Goal: Obtain resource: Obtain resource

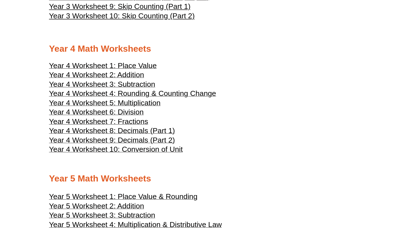
scroll to position [674, 0]
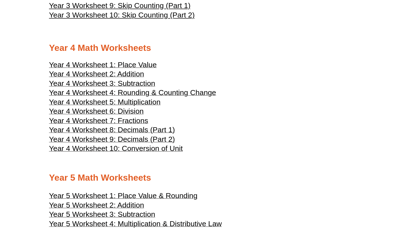
click at [132, 144] on span "Year 4 Worksheet 10: Conversion of Unit" at bounding box center [116, 148] width 134 height 8
click at [127, 116] on span "Year 4 Worksheet 7: Fractions" at bounding box center [98, 120] width 99 height 8
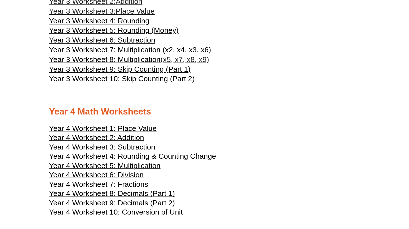
scroll to position [611, 0]
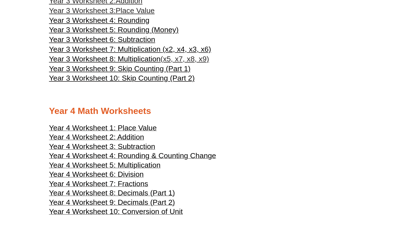
click at [130, 133] on span "Year 4 Worksheet 2: Addition" at bounding box center [96, 137] width 95 height 8
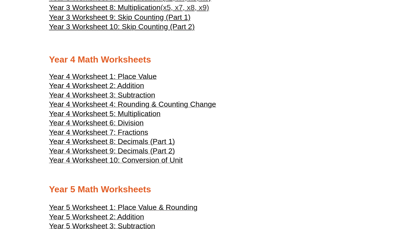
scroll to position [672, 0]
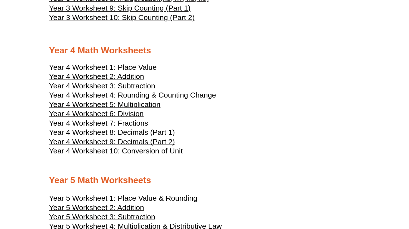
click at [128, 100] on span "Year 4 Worksheet 5: Multiplication" at bounding box center [105, 104] width 112 height 8
click at [134, 82] on span "Year 4 Worksheet 3: Subtraction" at bounding box center [102, 86] width 106 height 8
click at [129, 119] on span "Year 4 Worksheet 7: Fractions" at bounding box center [98, 123] width 99 height 8
click at [131, 109] on span "Year 4 Worksheet 6: Division" at bounding box center [96, 113] width 95 height 8
click at [131, 100] on span "Year 4 Worksheet 5: Multiplication" at bounding box center [105, 104] width 112 height 8
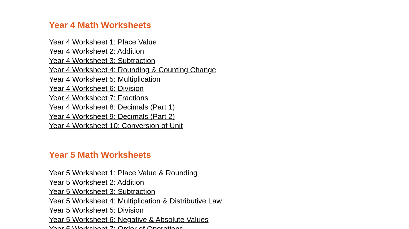
scroll to position [698, 0]
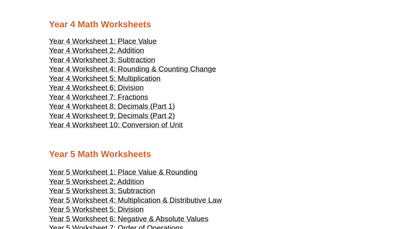
click at [136, 102] on span "Year 4 Worksheet 8: Decimals (Part 1)" at bounding box center [112, 106] width 126 height 8
click at [136, 111] on span "Year 4 Worksheet 9: Decimals (Part 2)" at bounding box center [112, 115] width 126 height 8
click at [127, 93] on span "Year 4 Worksheet 7: Fractions" at bounding box center [98, 97] width 99 height 8
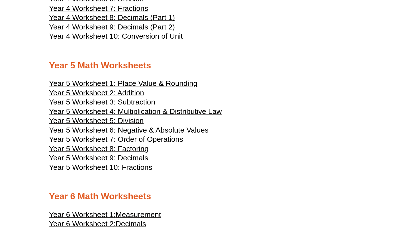
scroll to position [788, 0]
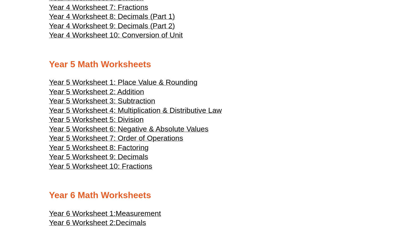
click at [142, 134] on span "Year 5 Worksheet 7: Order of Operations" at bounding box center [116, 138] width 134 height 8
click at [132, 162] on span "Year 5 Worksheet 10: Fractions" at bounding box center [100, 166] width 103 height 8
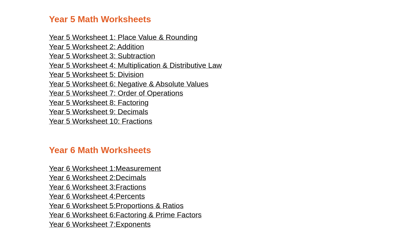
scroll to position [835, 0]
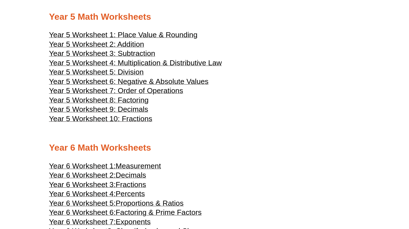
click at [130, 105] on span "Year 5 Worksheet 9: Decimals" at bounding box center [98, 109] width 99 height 8
